Goal: Transaction & Acquisition: Obtain resource

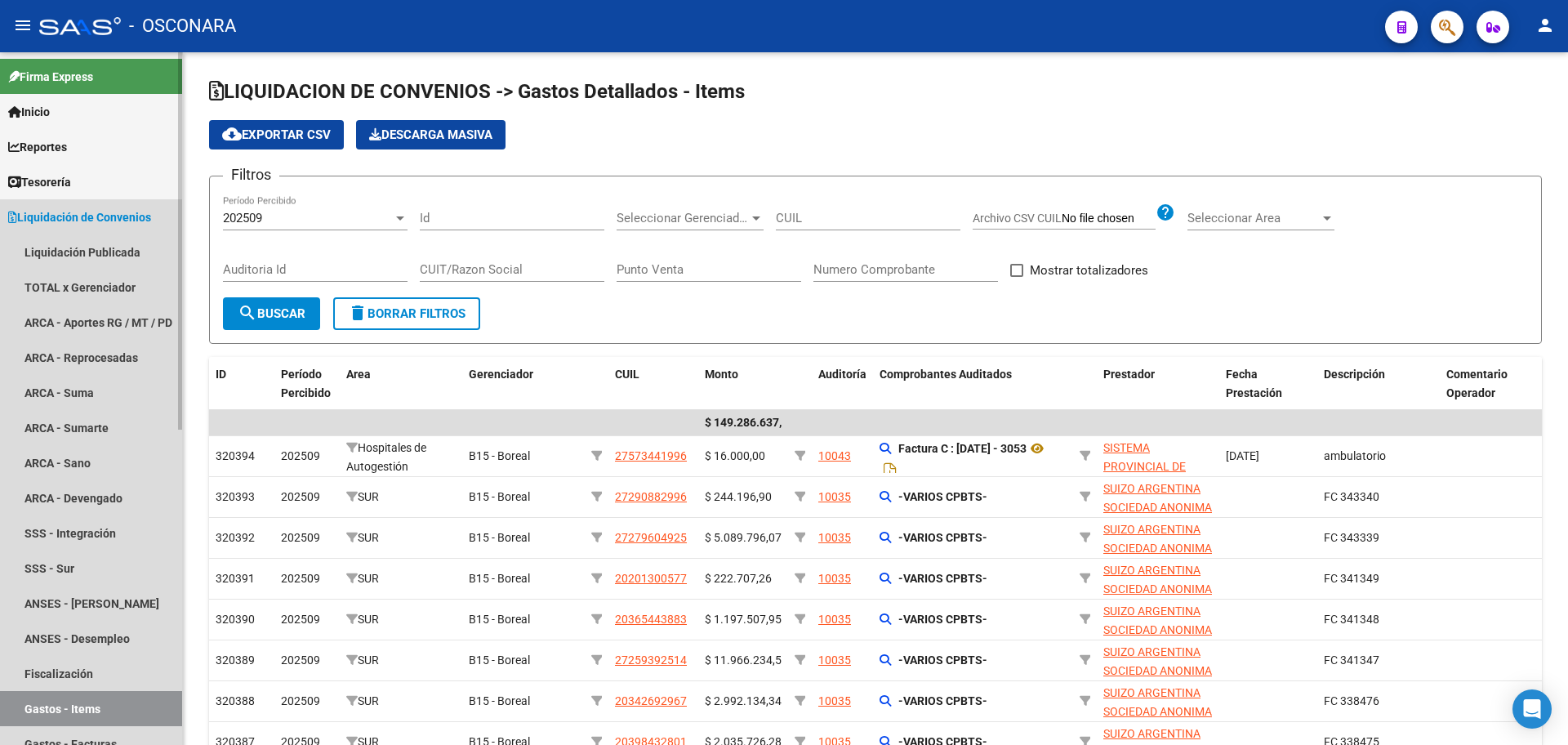
click at [86, 215] on span "Liquidación de Convenios" at bounding box center [80, 217] width 143 height 18
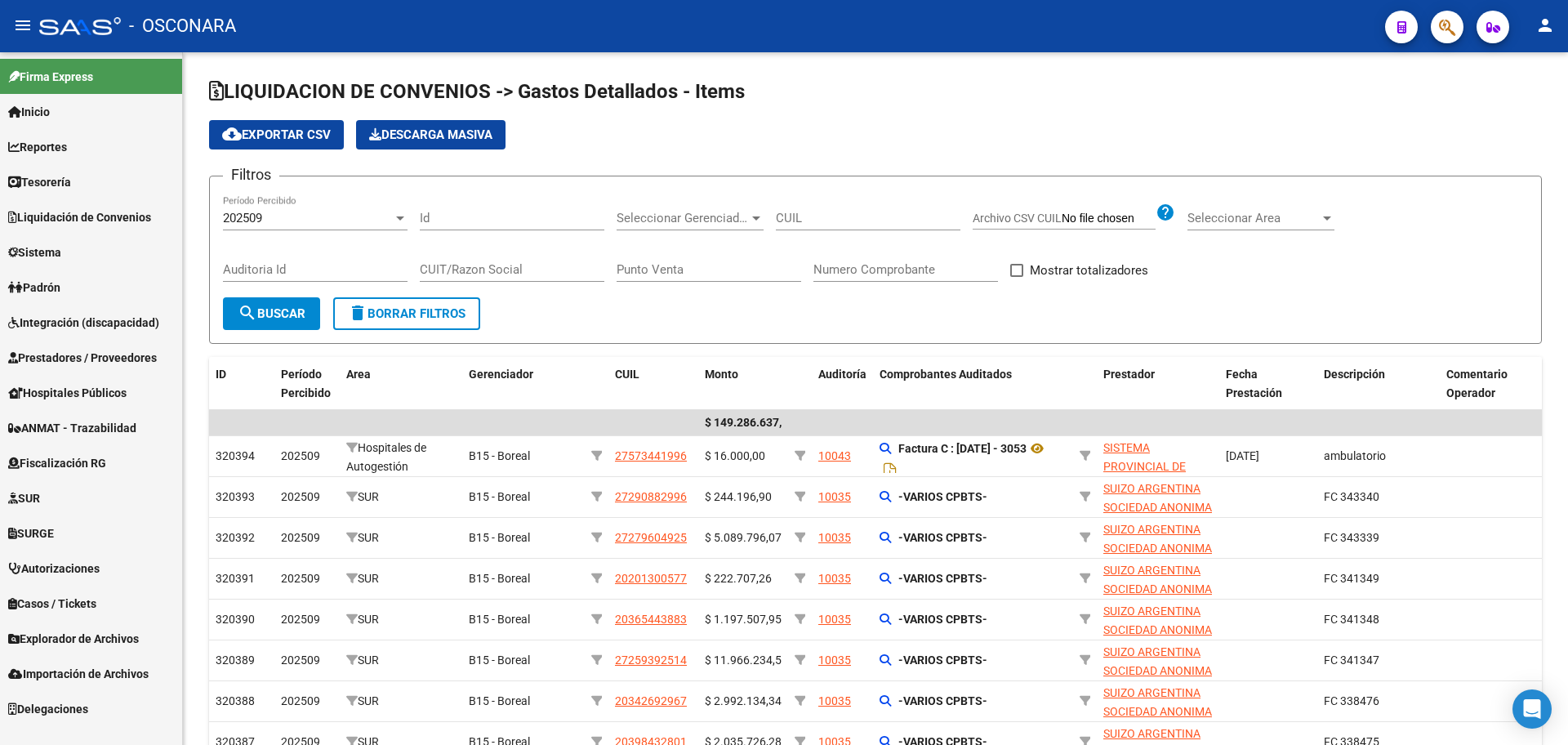
click at [84, 393] on span "Hospitales Públicos" at bounding box center [67, 393] width 118 height 18
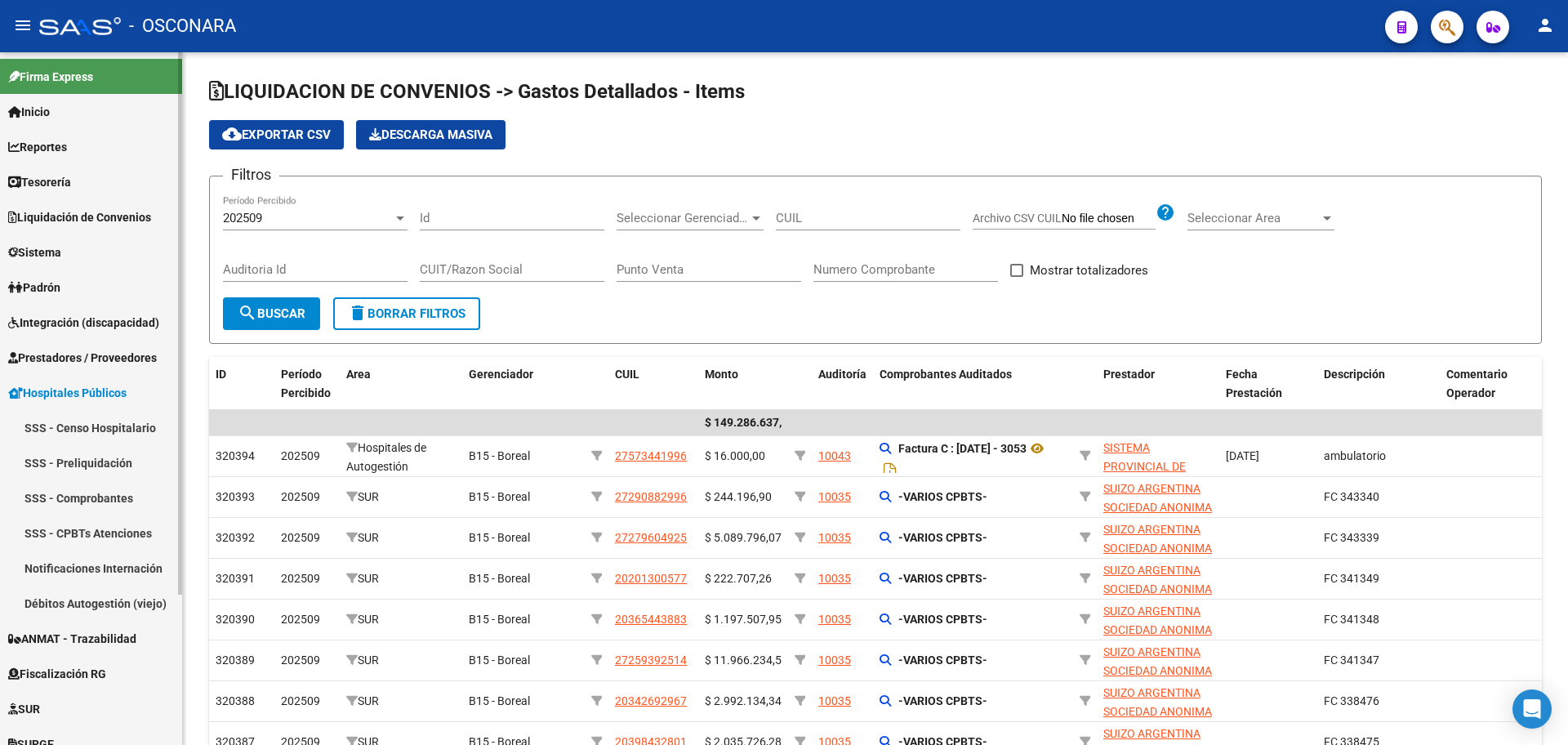
click at [106, 380] on link "Hospitales Públicos" at bounding box center [91, 392] width 182 height 35
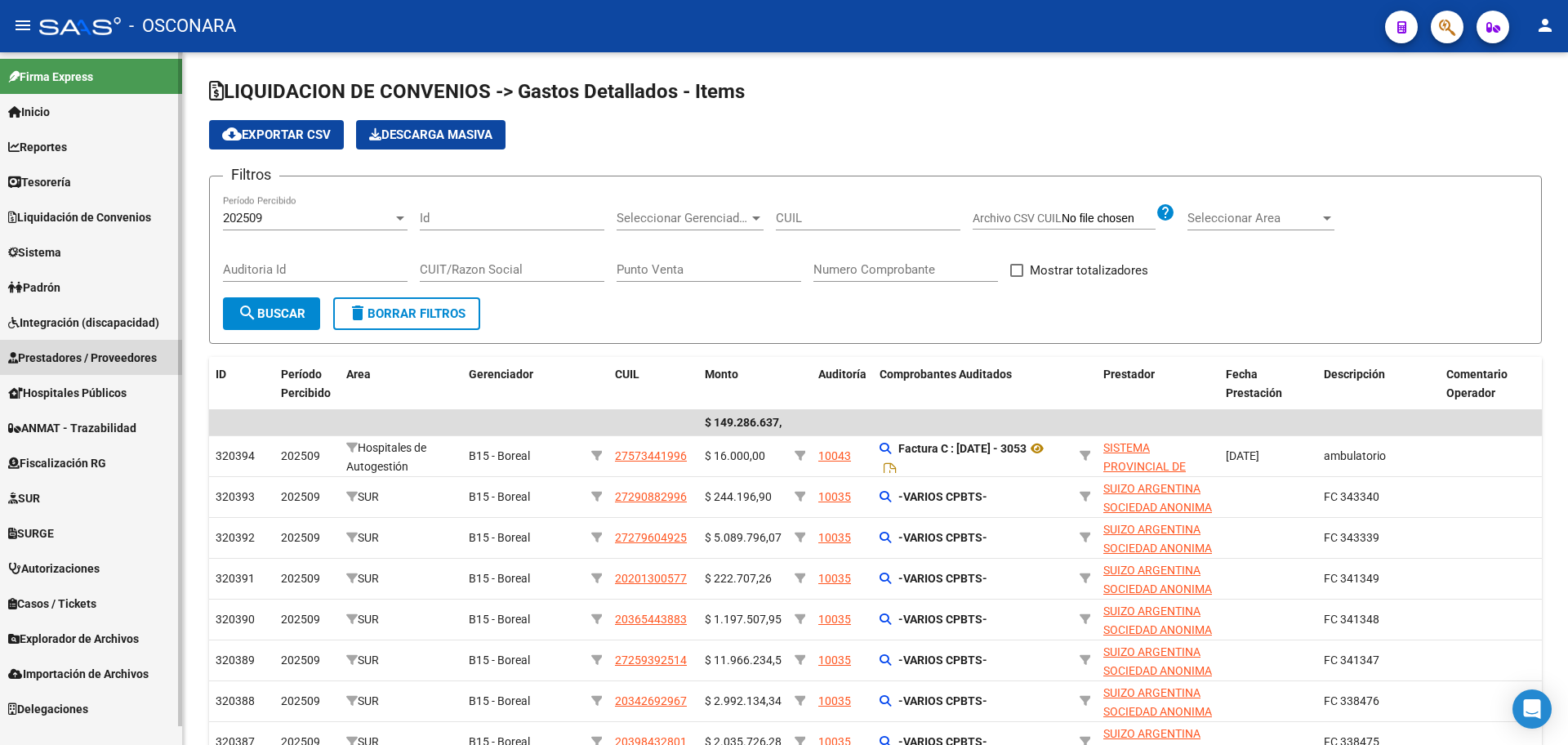
click at [106, 361] on span "Prestadores / Proveedores" at bounding box center [83, 358] width 149 height 18
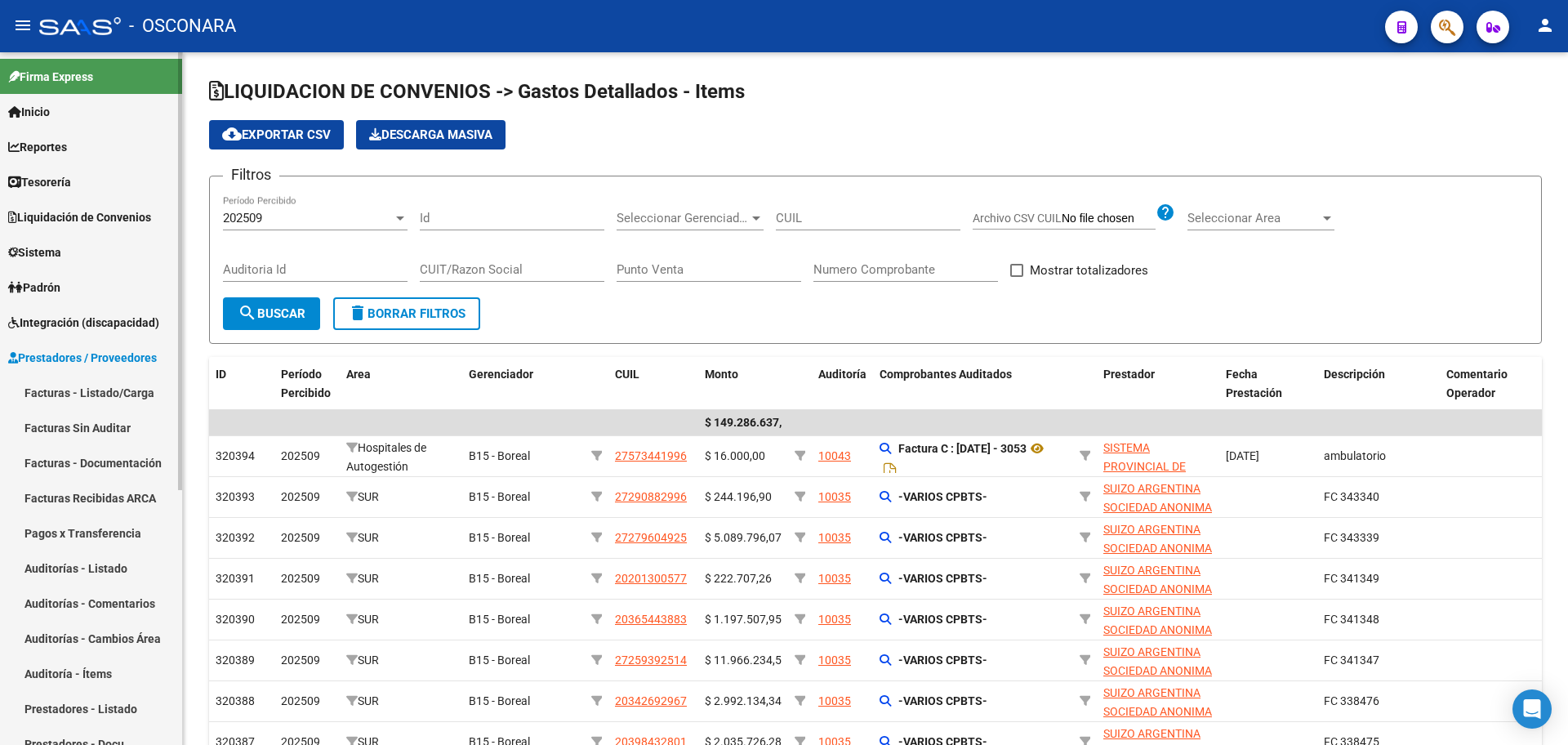
scroll to position [102, 0]
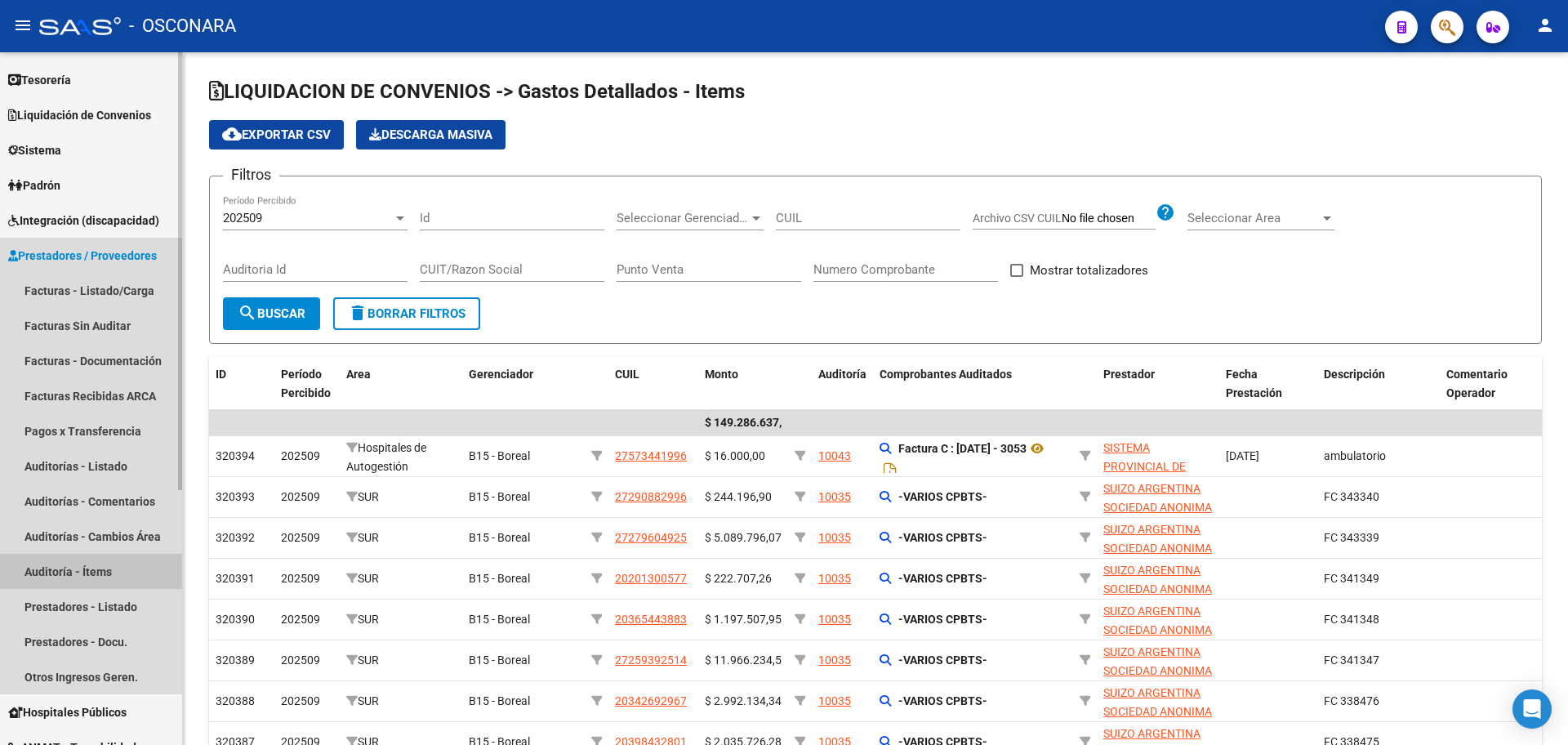
click at [79, 582] on link "Auditoría - Ítems" at bounding box center [91, 570] width 182 height 35
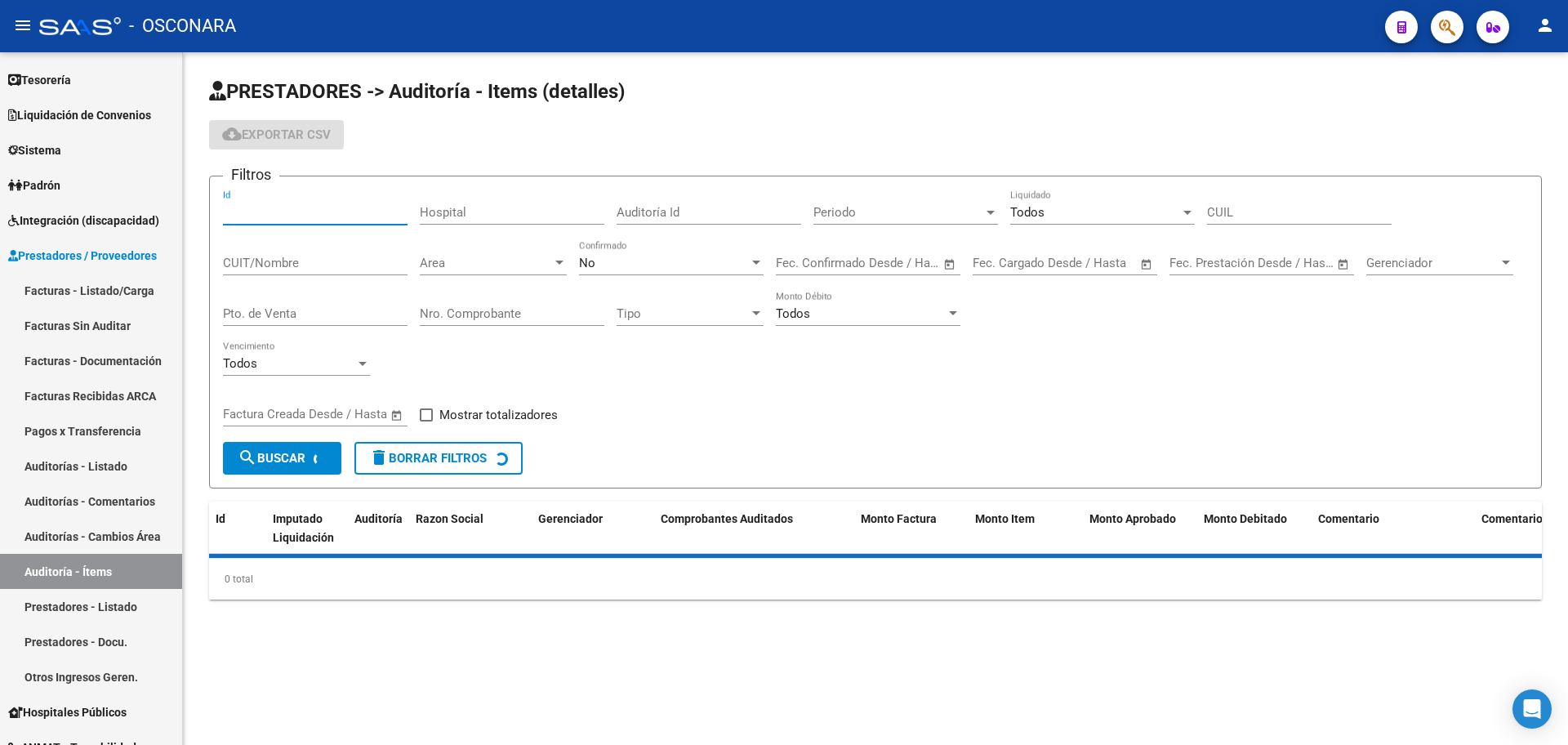
click at [278, 207] on input "Id" at bounding box center [315, 212] width 185 height 14
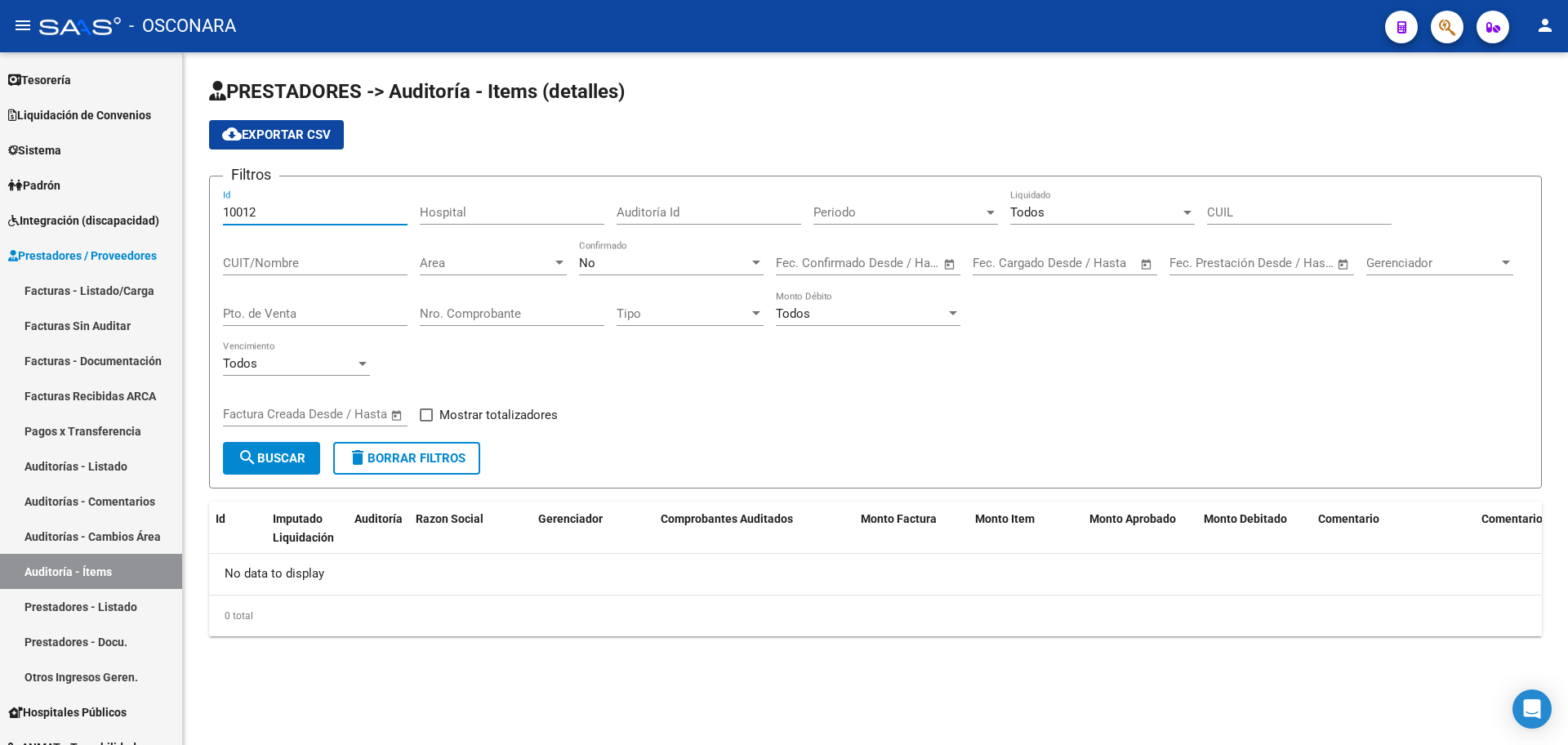
type input "10012"
click at [681, 261] on div "No" at bounding box center [664, 262] width 170 height 14
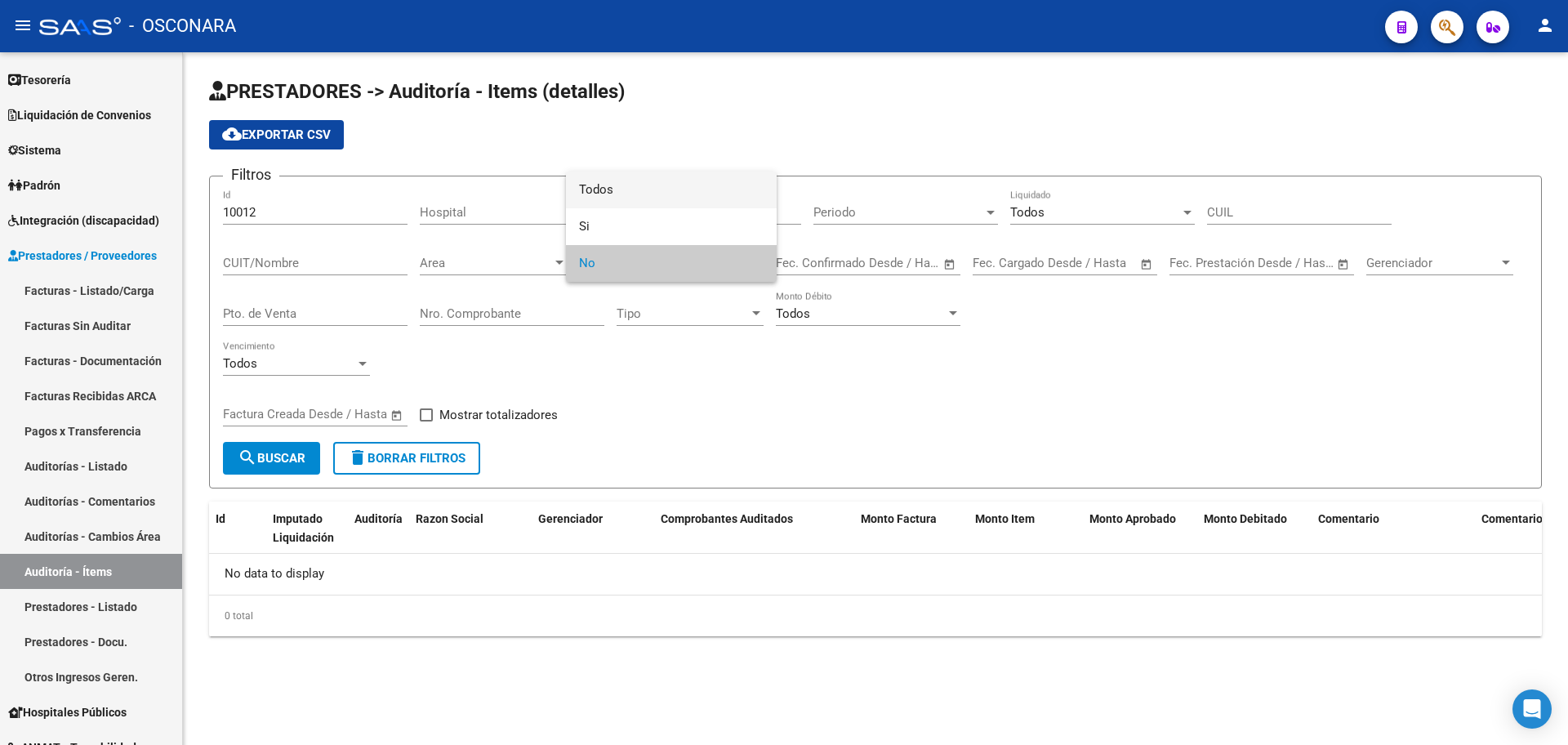
click at [663, 191] on span "Todos" at bounding box center [671, 189] width 185 height 37
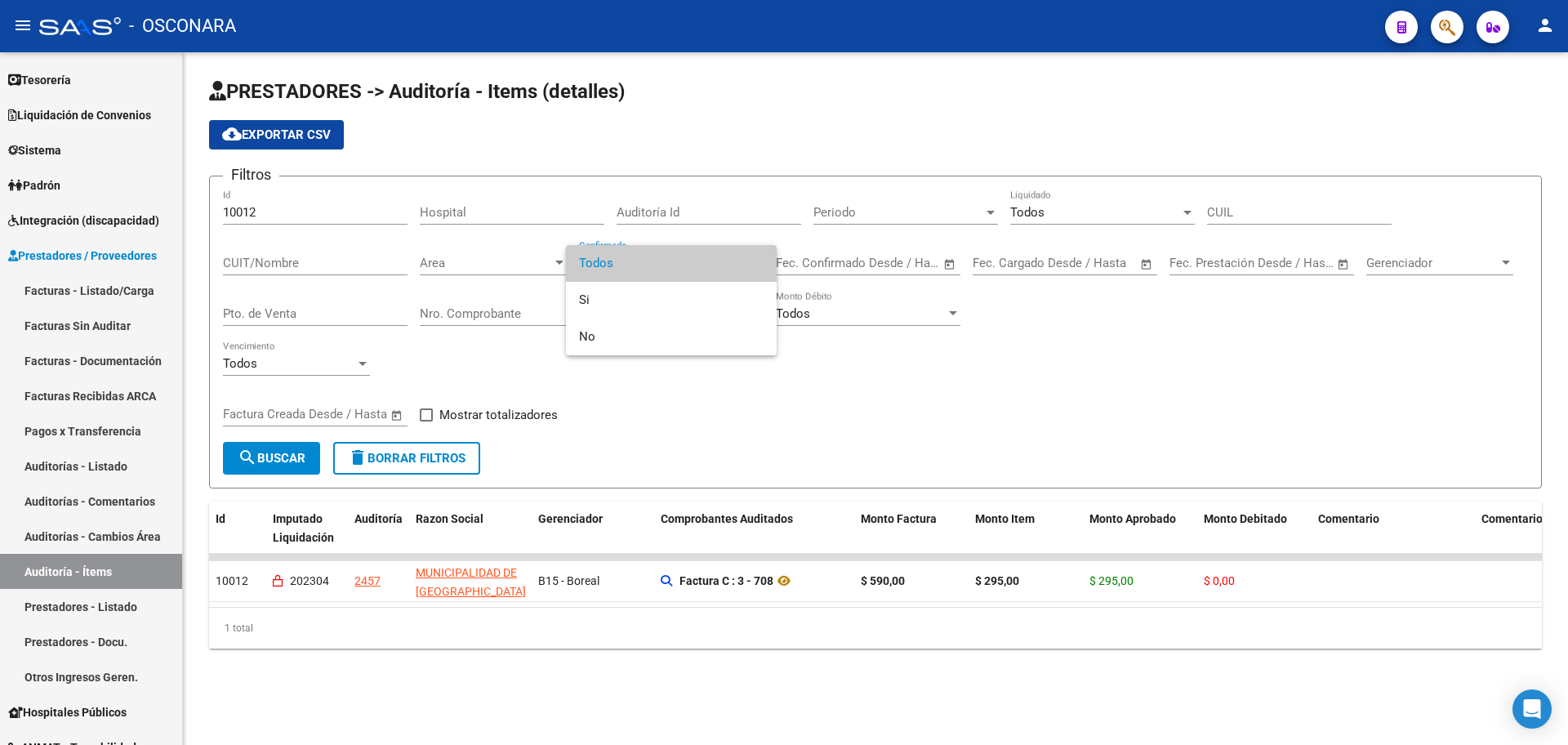
drag, startPoint x: 316, startPoint y: 613, endPoint x: 250, endPoint y: 616, distance: 66.1
click at [186, 608] on div at bounding box center [784, 372] width 1568 height 745
drag, startPoint x: 370, startPoint y: 215, endPoint x: 190, endPoint y: 186, distance: 182.3
click at [190, 186] on div "PRESTADORES -> Auditoría - Items (detalles) cloud_download Exportar CSV Filtros…" at bounding box center [875, 376] width 1385 height 649
drag, startPoint x: 652, startPoint y: 195, endPoint x: 658, endPoint y: 212, distance: 18.0
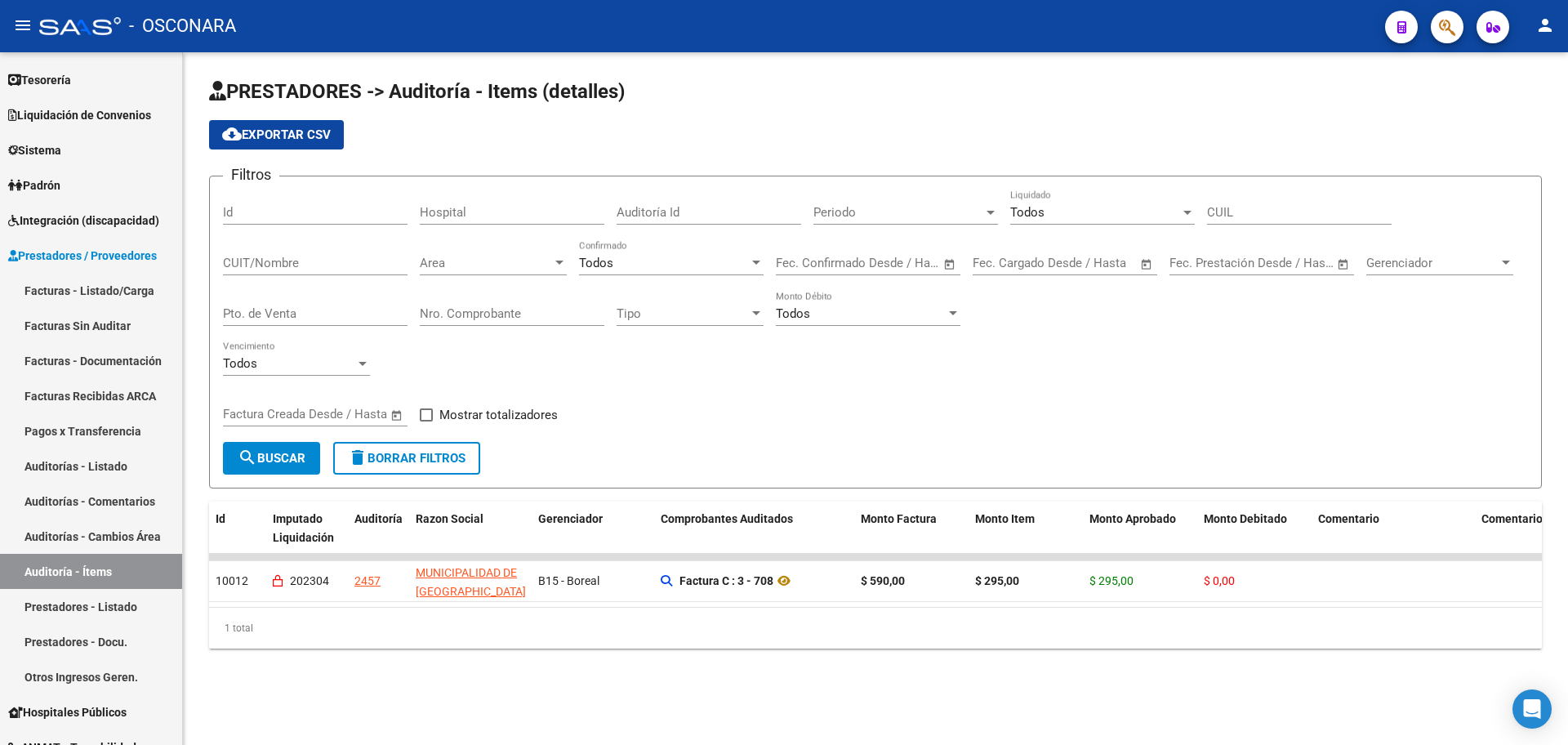
click at [654, 199] on div "Auditoría Id" at bounding box center [708, 207] width 185 height 35
click at [658, 214] on input "Auditoría Id" at bounding box center [708, 212] width 185 height 14
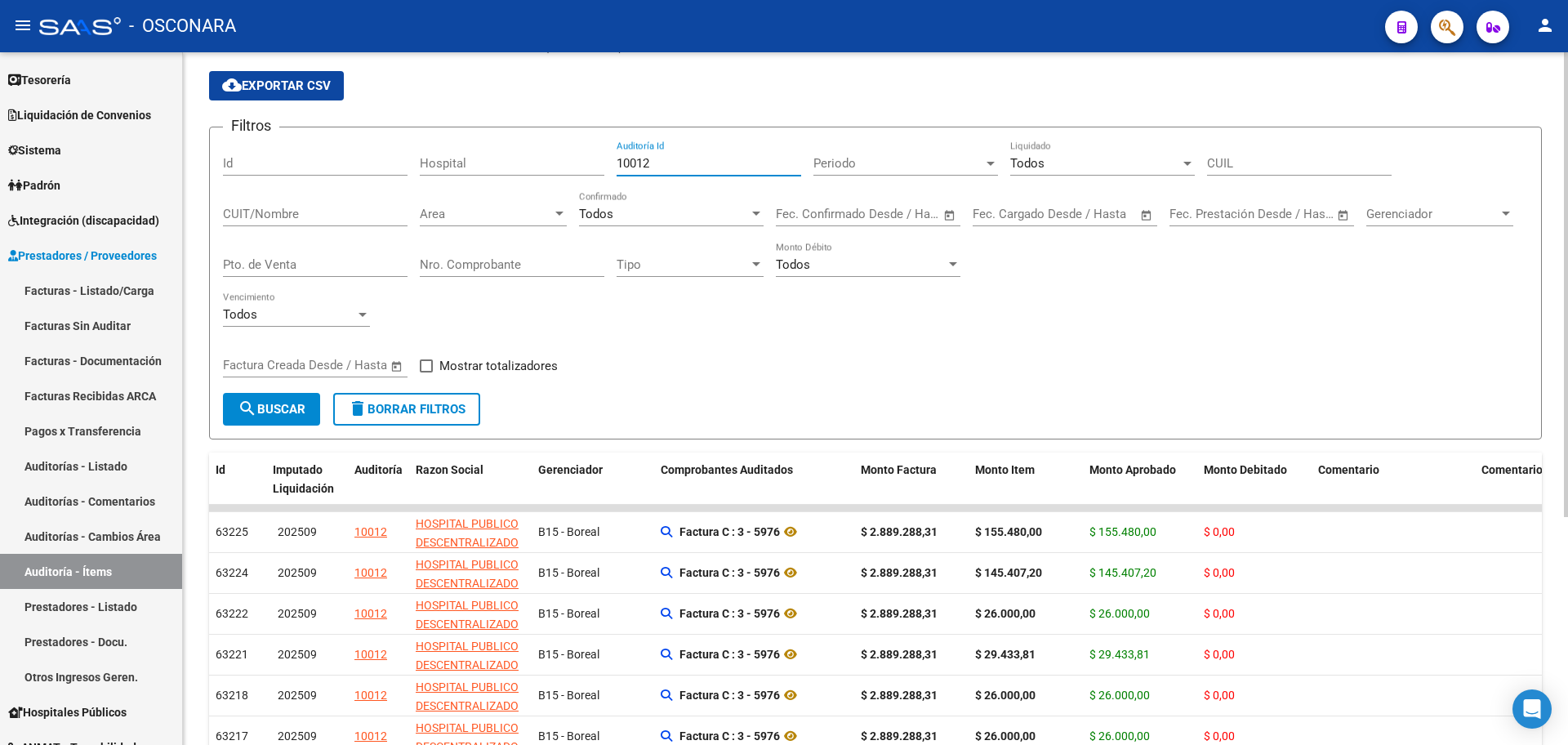
scroll to position [32, 0]
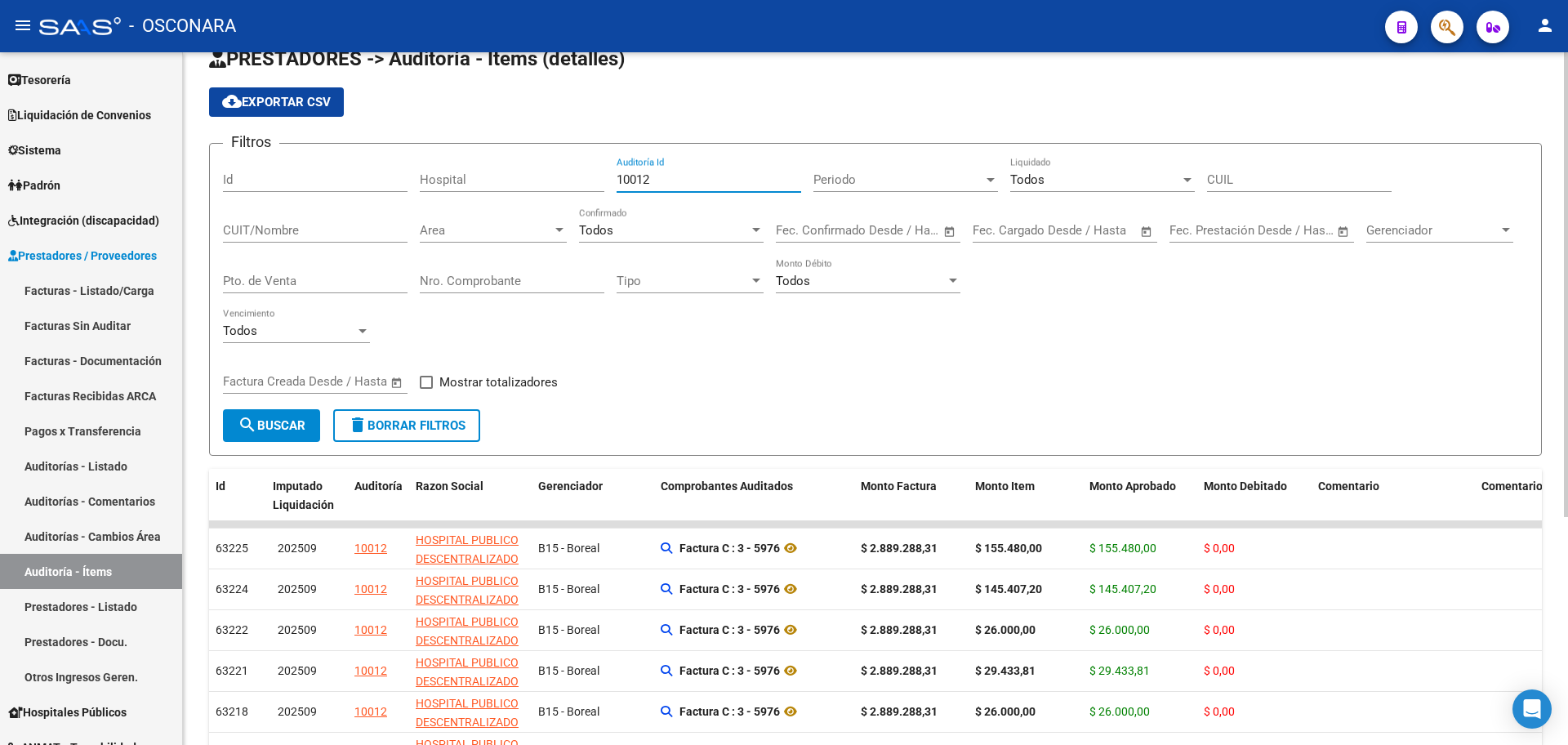
drag, startPoint x: 703, startPoint y: 171, endPoint x: 598, endPoint y: 180, distance: 105.4
click at [599, 180] on div "Filtros Id Hospital 10012 Auditoría Id Periodo Periodo Todos Liquidado CUIL CUI…" at bounding box center [875, 283] width 1305 height 252
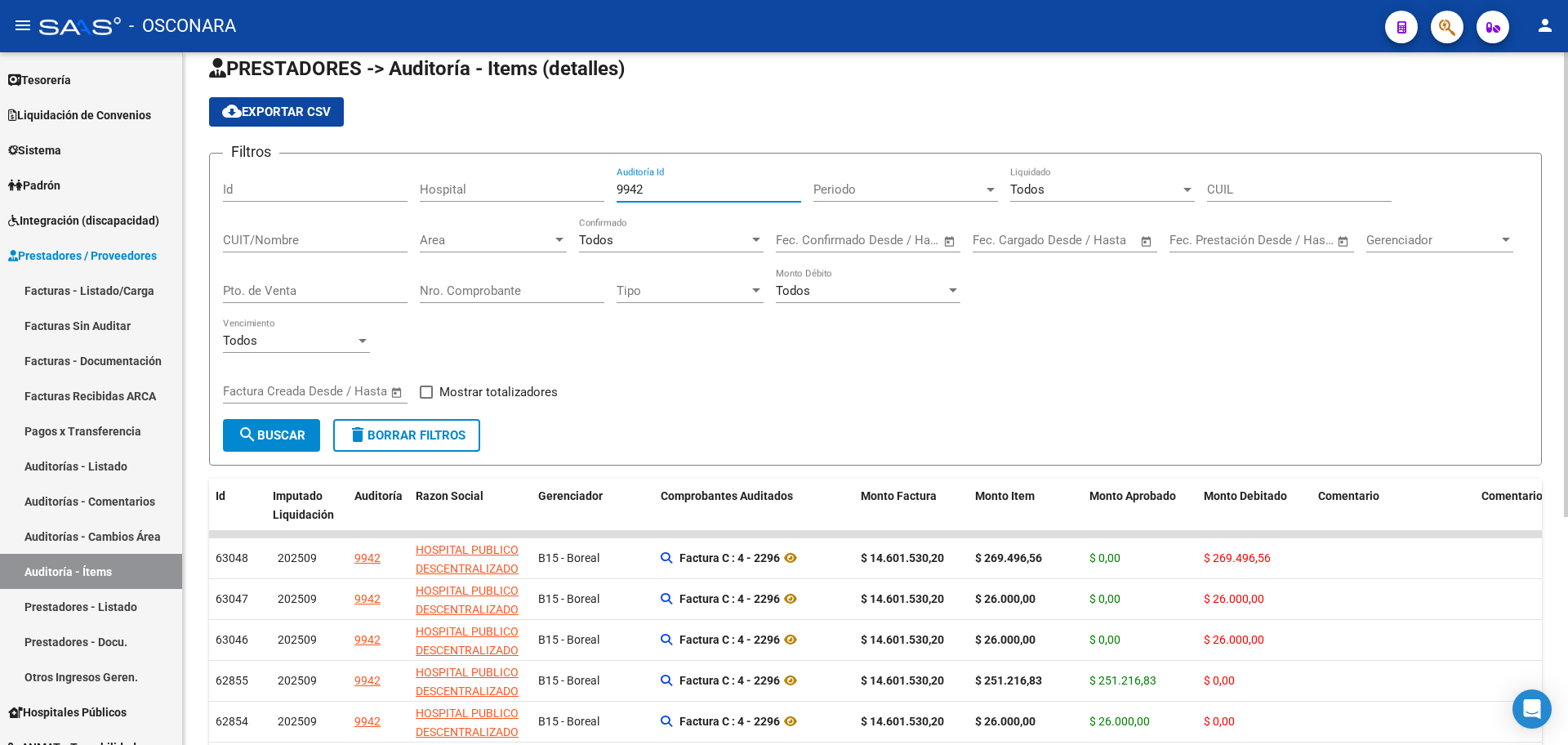
scroll to position [0, 0]
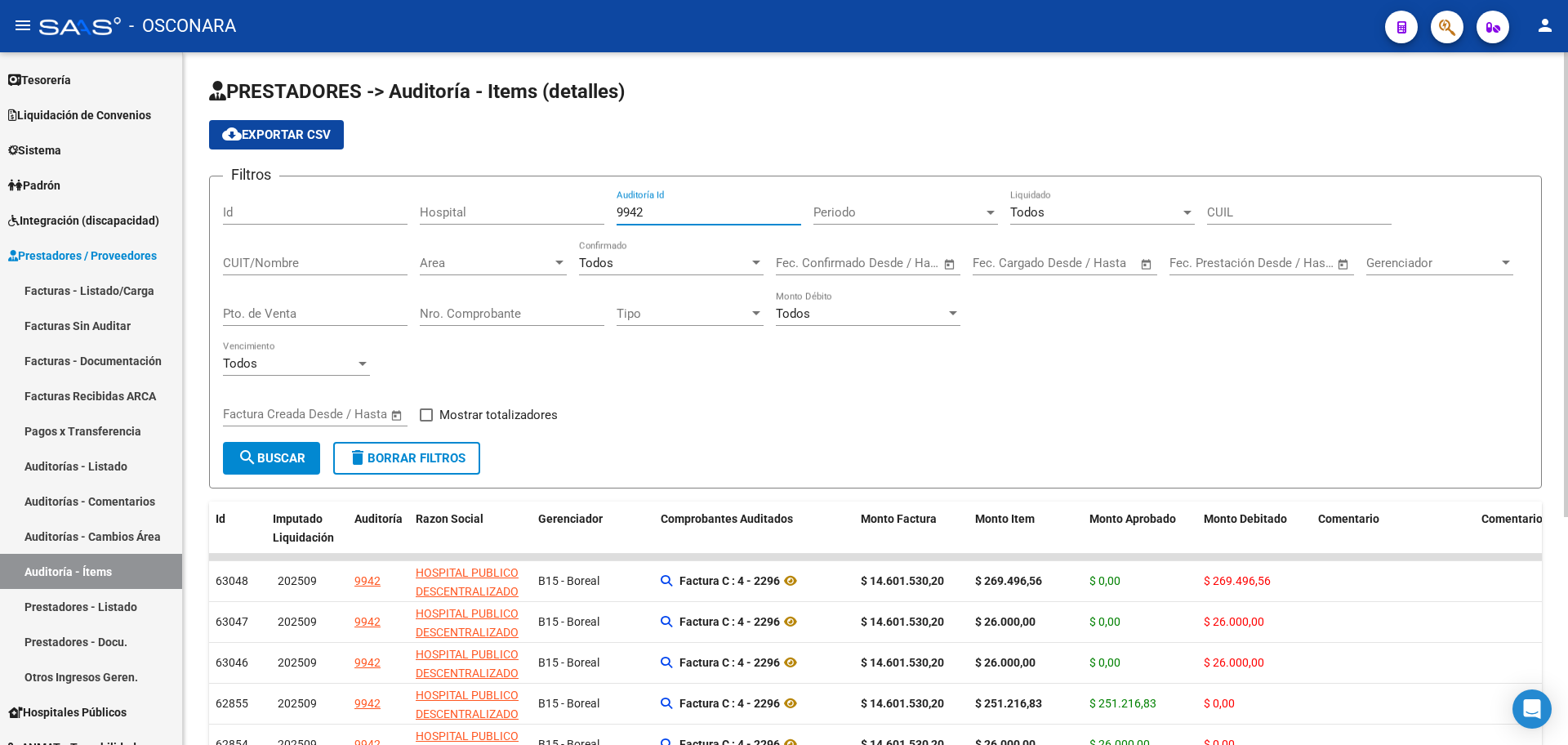
drag, startPoint x: 707, startPoint y: 209, endPoint x: 489, endPoint y: 199, distance: 218.2
click at [489, 199] on div "Filtros Id Hospital 9942 Auditoría Id Periodo Periodo Todos Liquidado CUIL CUIT…" at bounding box center [875, 316] width 1305 height 252
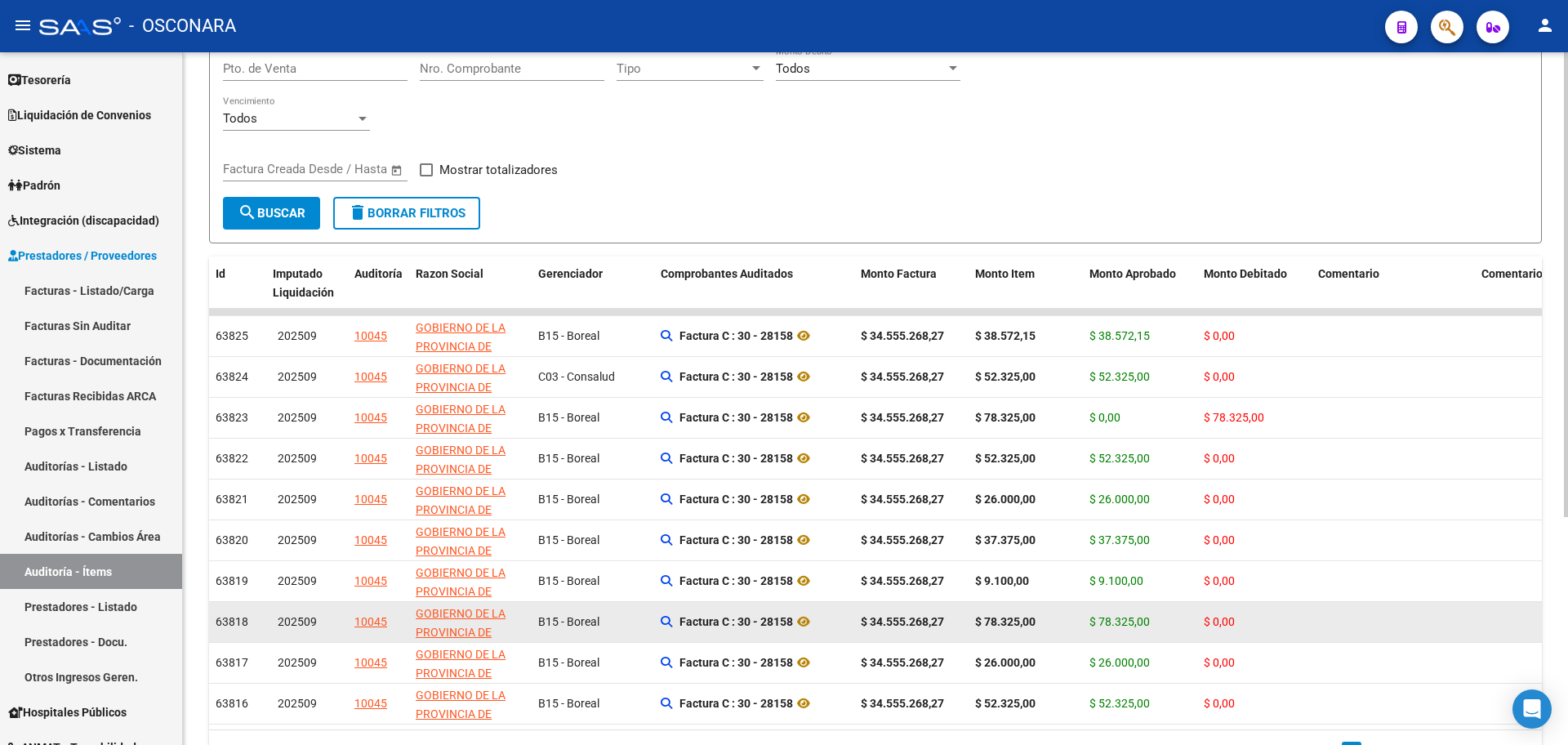
scroll to position [339, 0]
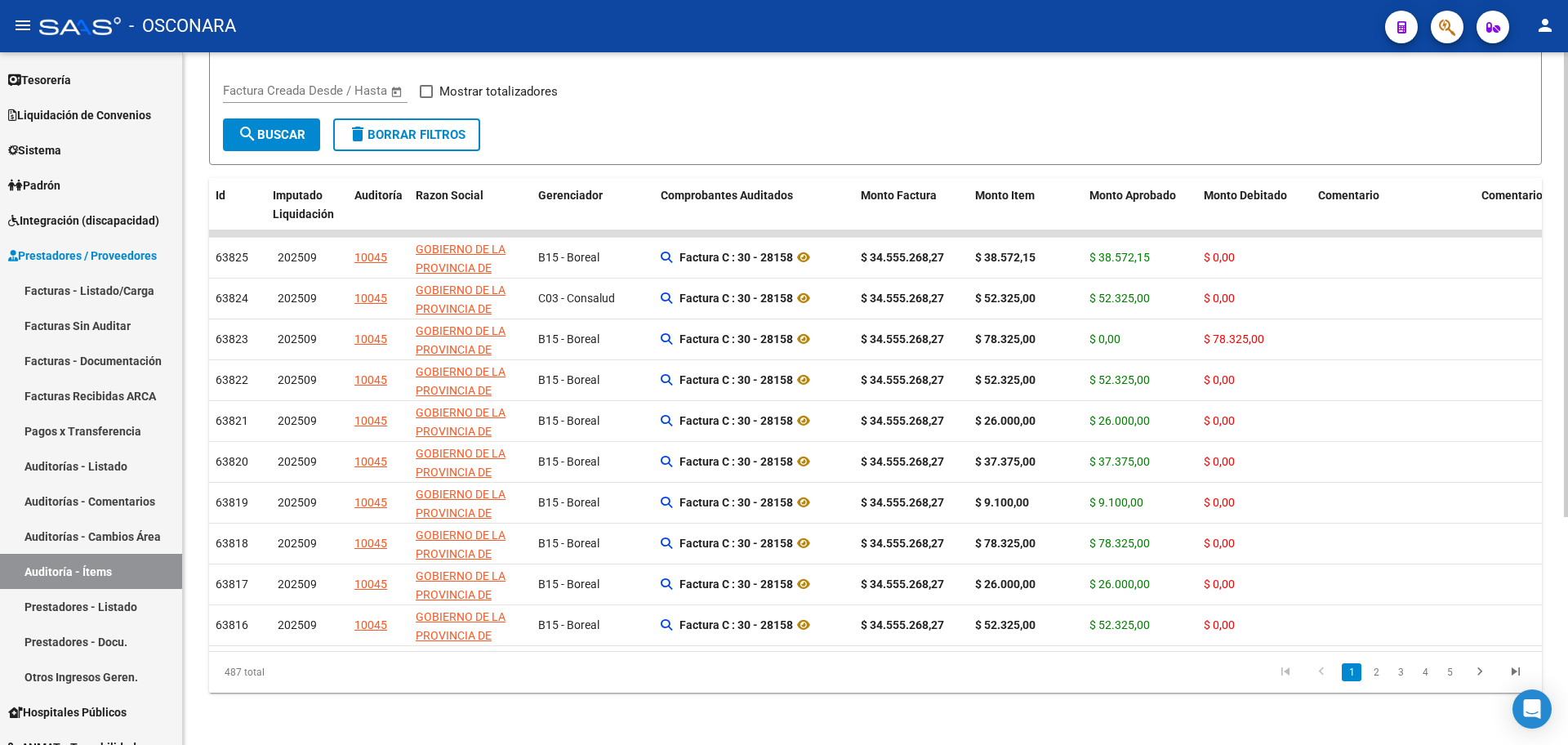
type input "10045"
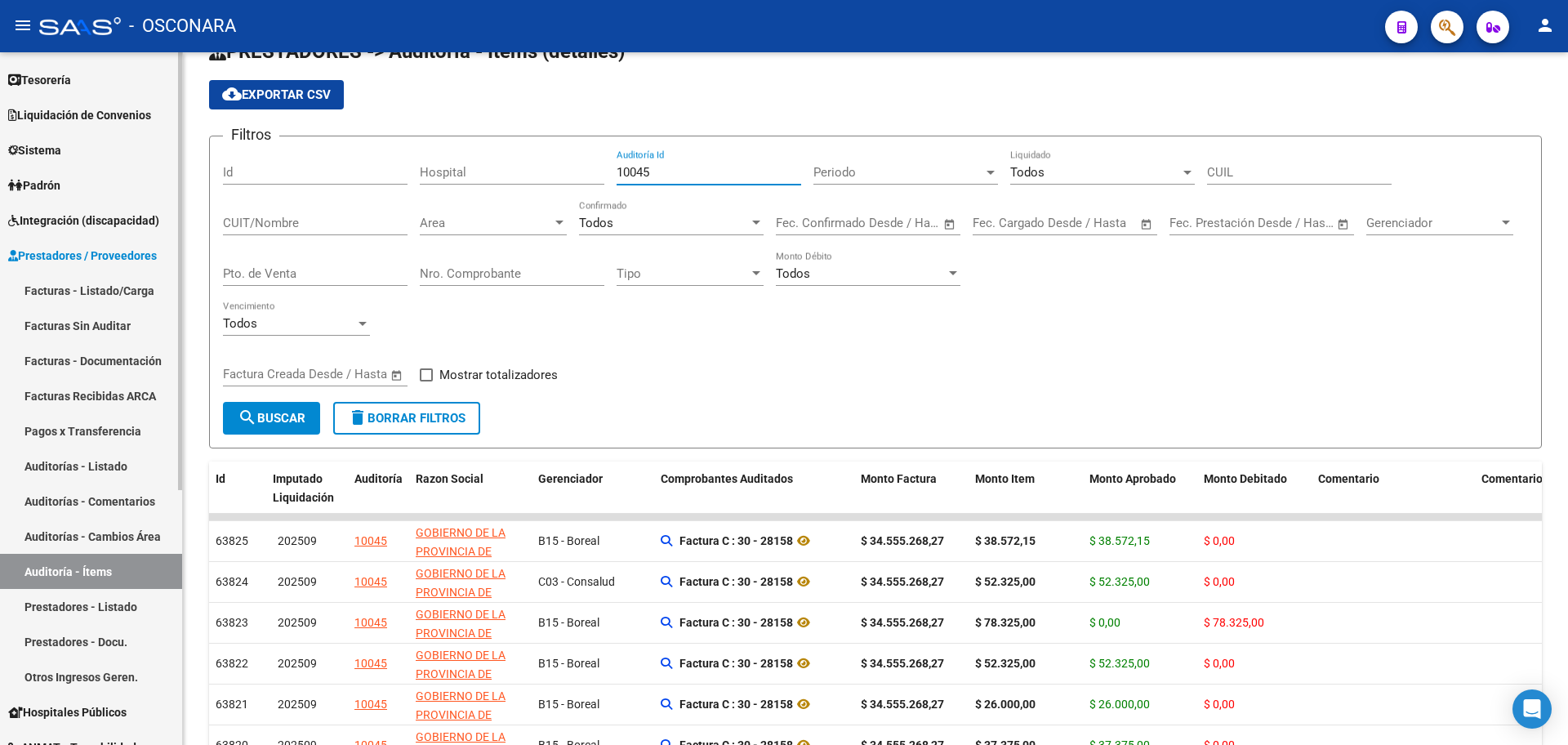
scroll to position [32, 0]
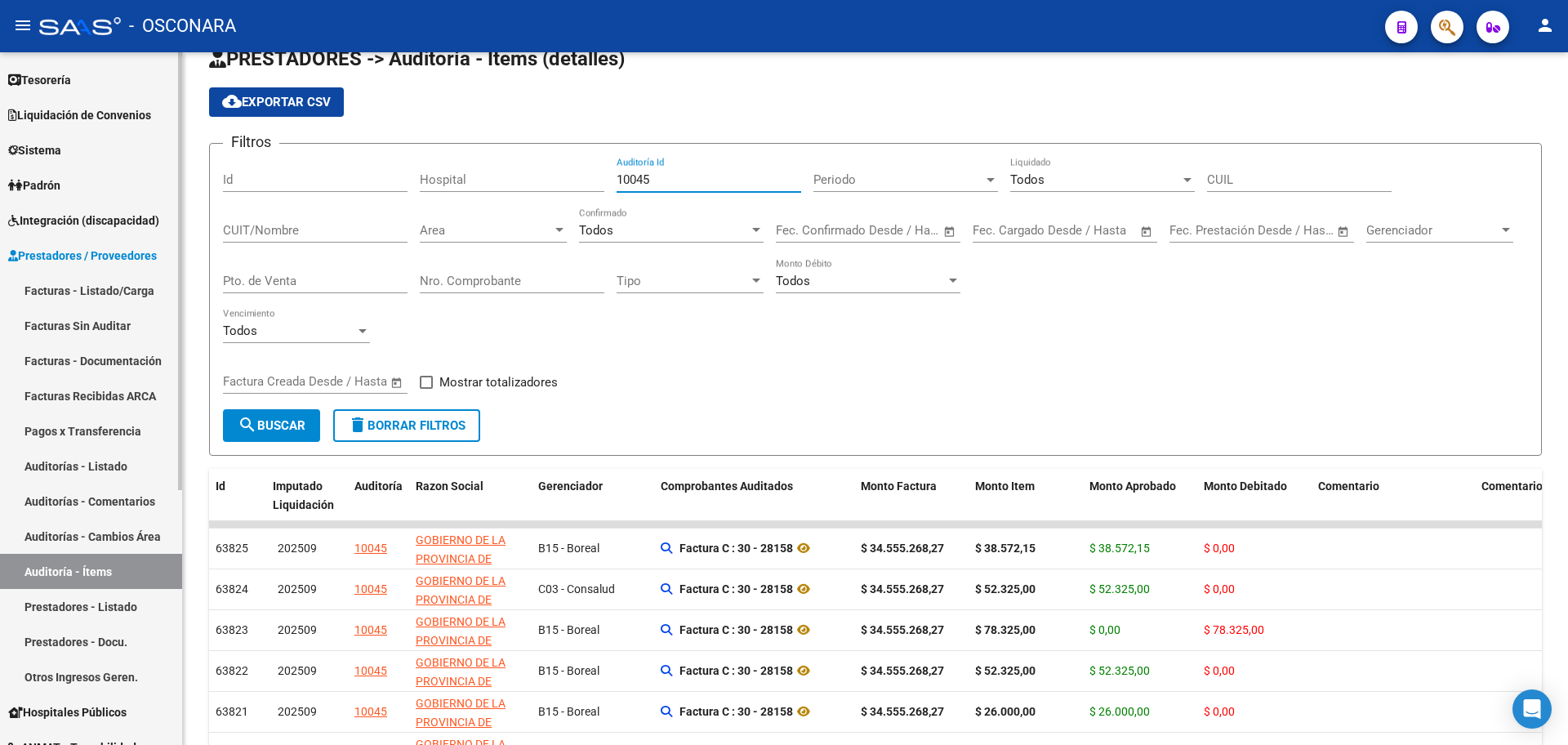
click at [96, 252] on span "Prestadores / Proveedores" at bounding box center [83, 255] width 149 height 18
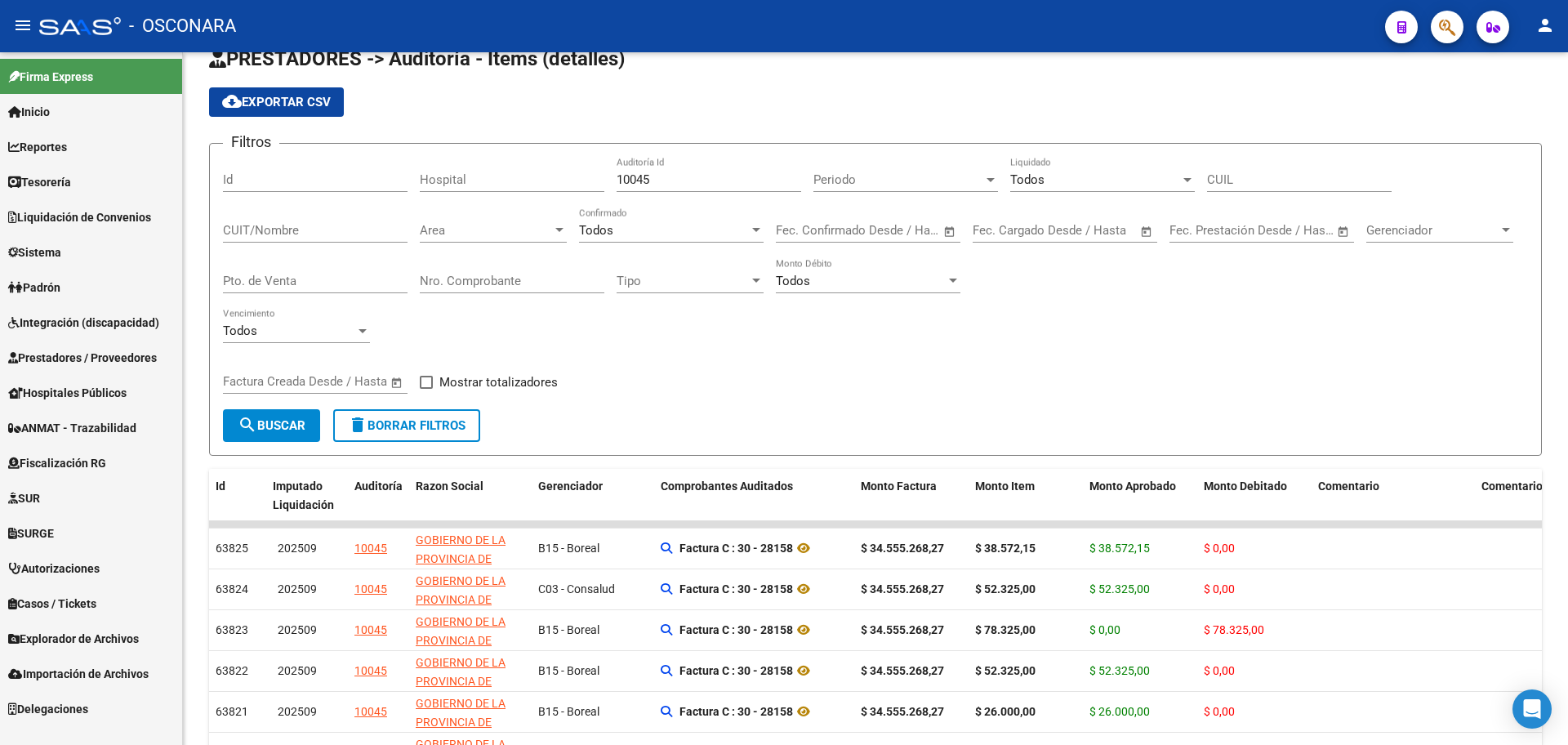
scroll to position [0, 0]
click at [110, 207] on link "Liquidación de Convenios" at bounding box center [91, 216] width 182 height 35
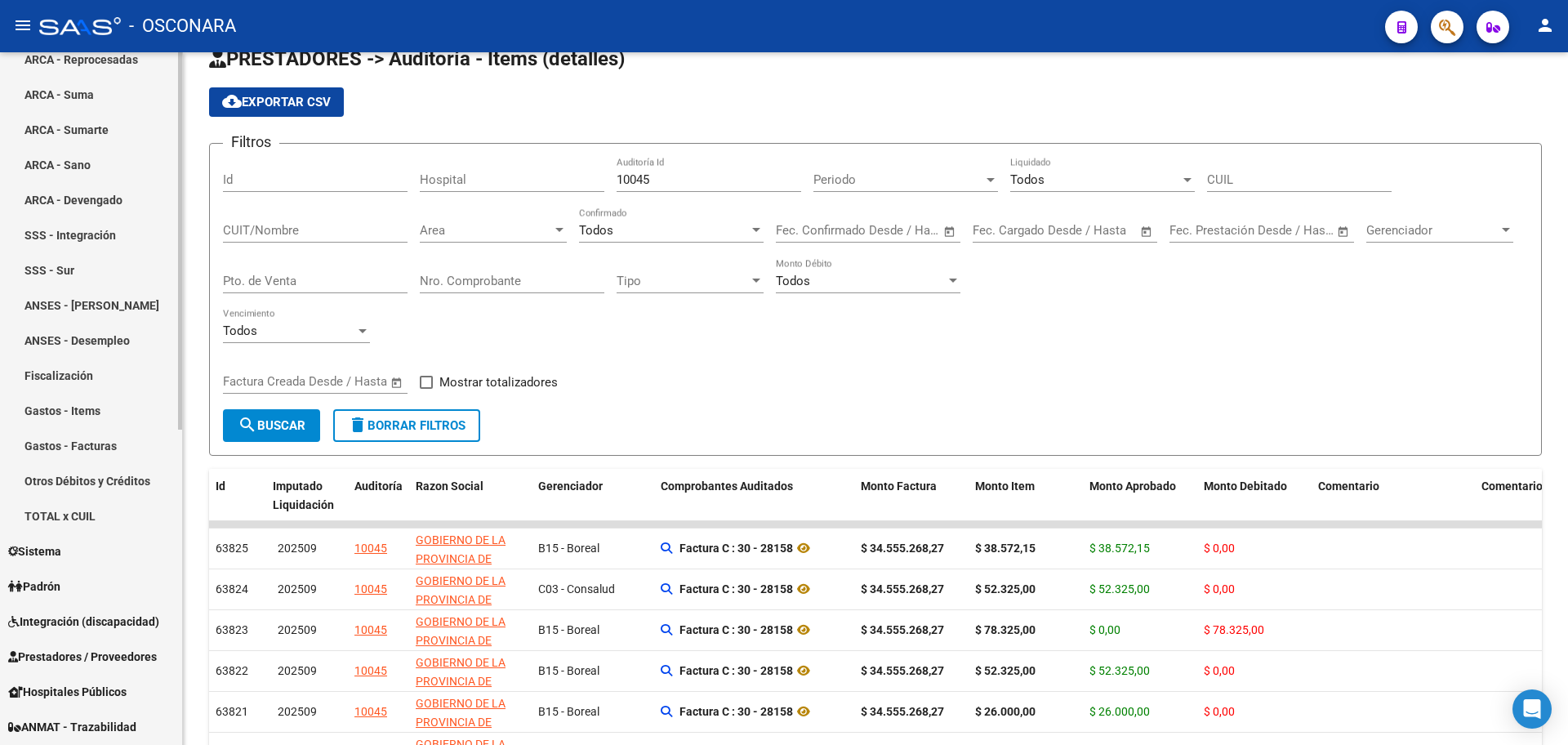
scroll to position [307, 0]
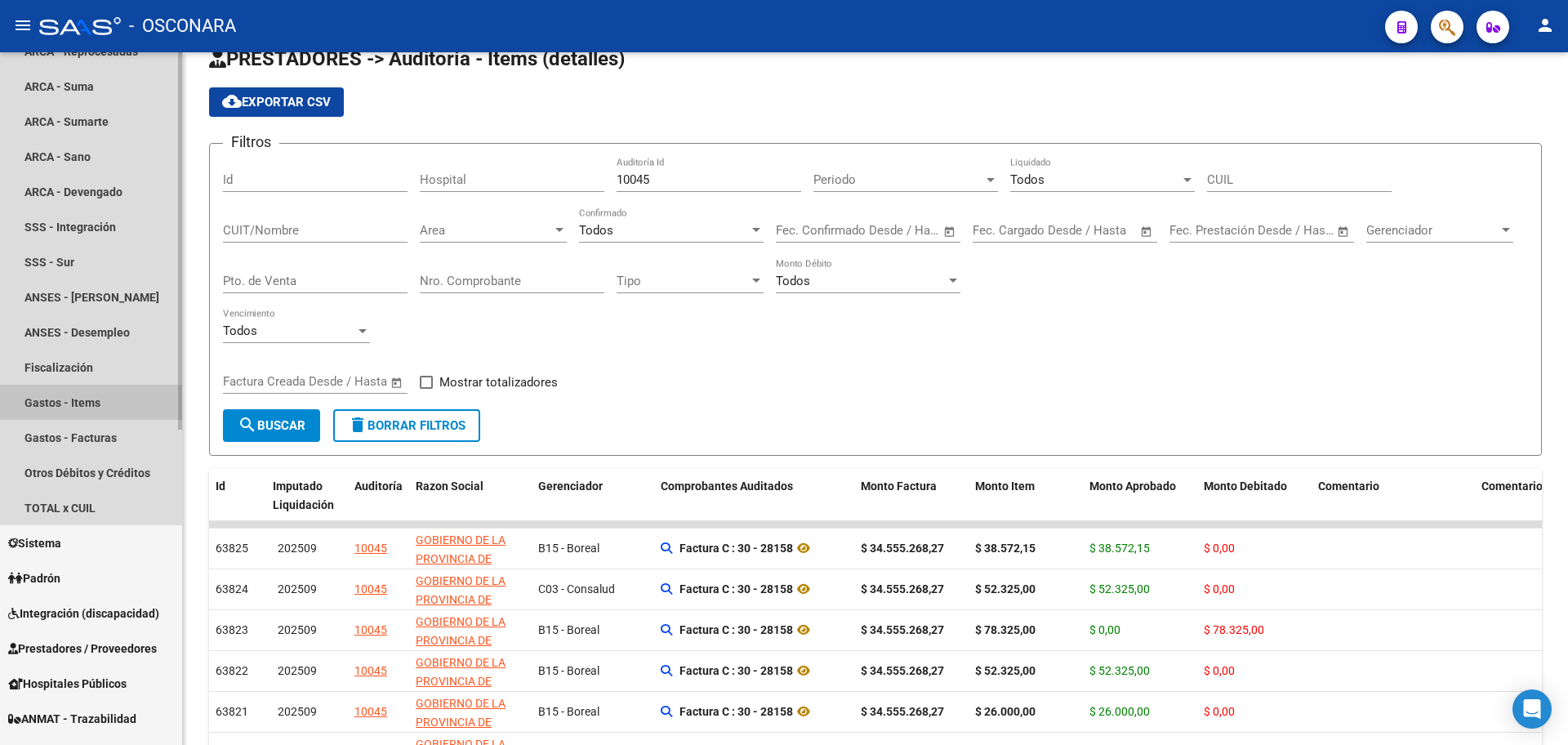
click at [101, 394] on link "Gastos - Items" at bounding box center [91, 402] width 182 height 35
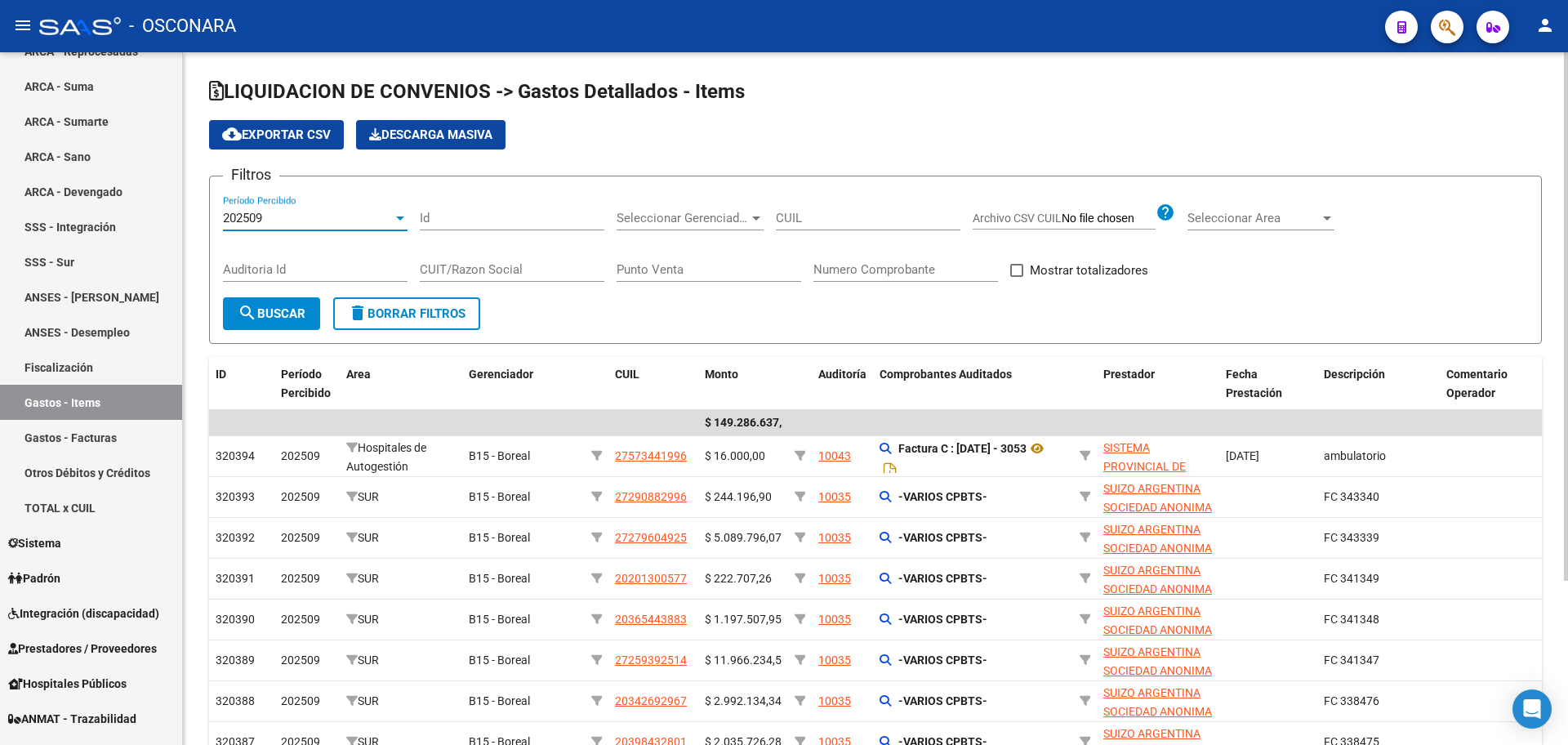
click at [243, 222] on span "202509" at bounding box center [243, 217] width 39 height 14
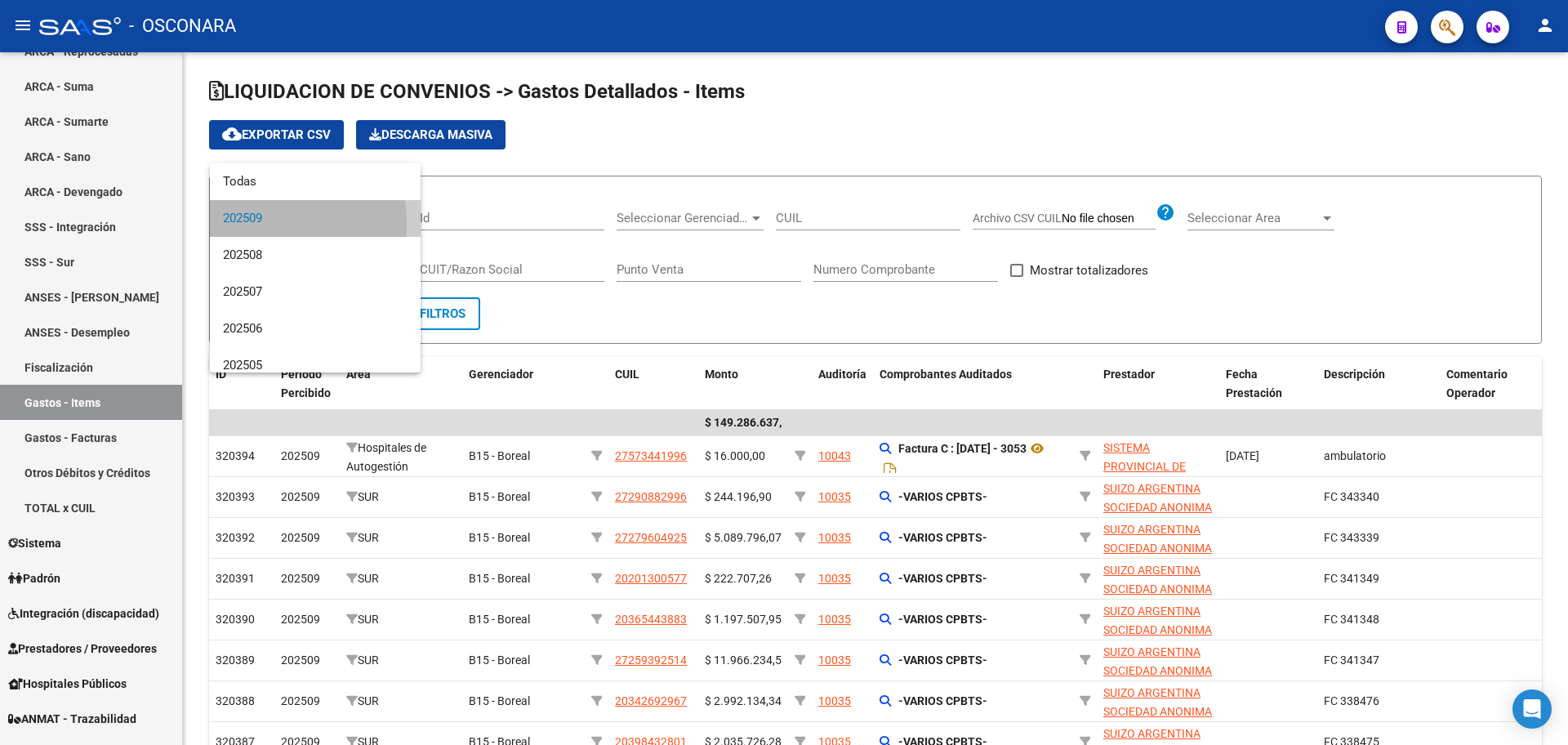
click at [243, 222] on span "202509" at bounding box center [315, 218] width 185 height 37
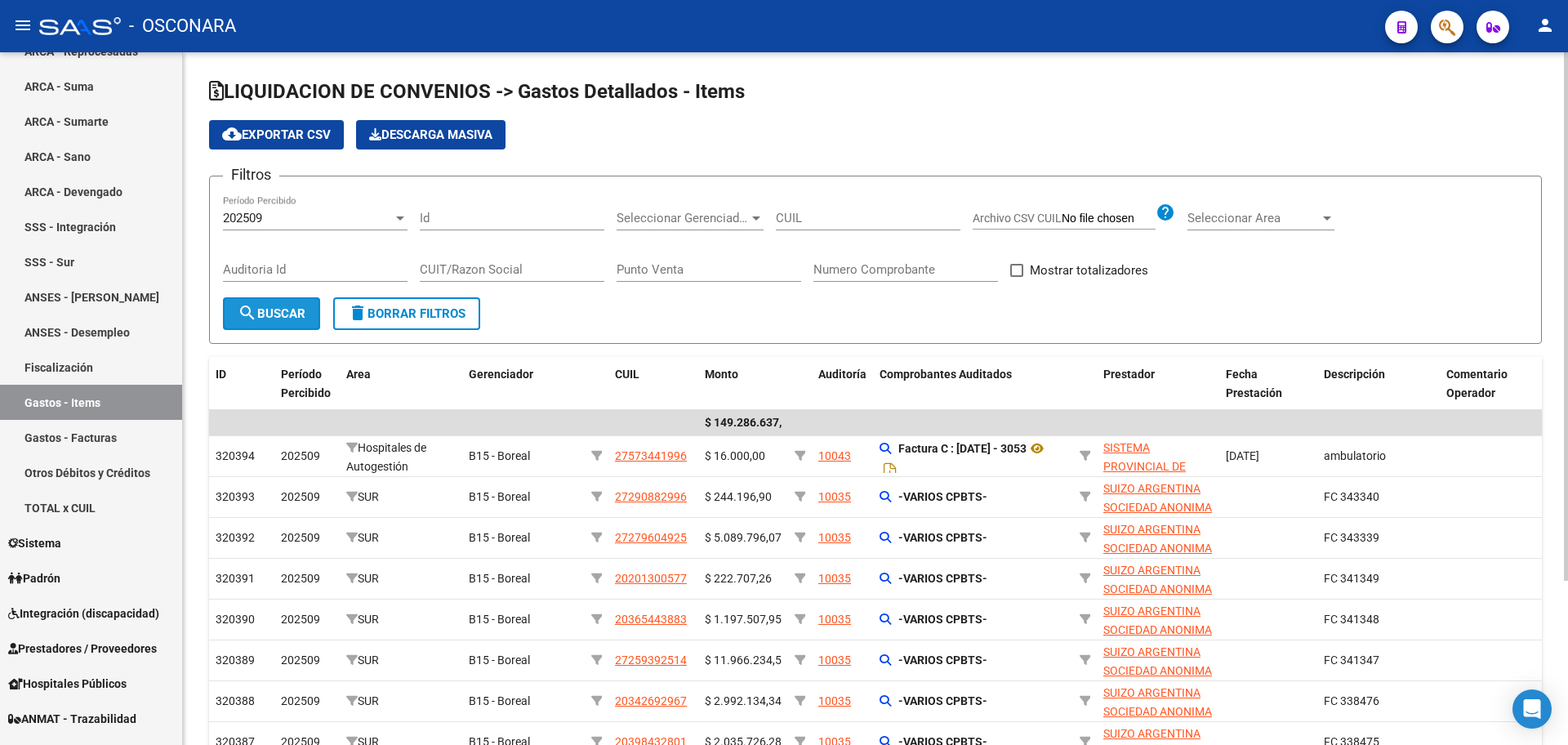
click at [266, 317] on span "search Buscar" at bounding box center [272, 313] width 68 height 14
click at [290, 144] on button "cloud_download Exportar CSV" at bounding box center [277, 135] width 134 height 30
